Goal: Download file/media

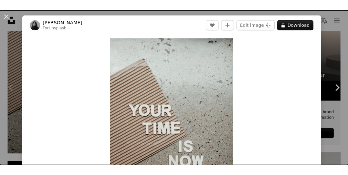
scroll to position [194, 0]
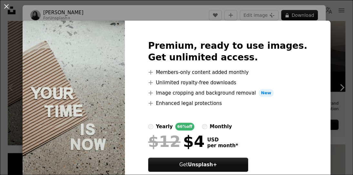
click at [51, 51] on img at bounding box center [74, 114] width 102 height 186
click at [52, 52] on img at bounding box center [74, 114] width 102 height 186
click at [0, 53] on div "An X shape Premium, ready to use images. Get unlimited access. A plus sign Memb…" at bounding box center [176, 87] width 353 height 175
